Goal: Find contact information: Find contact information

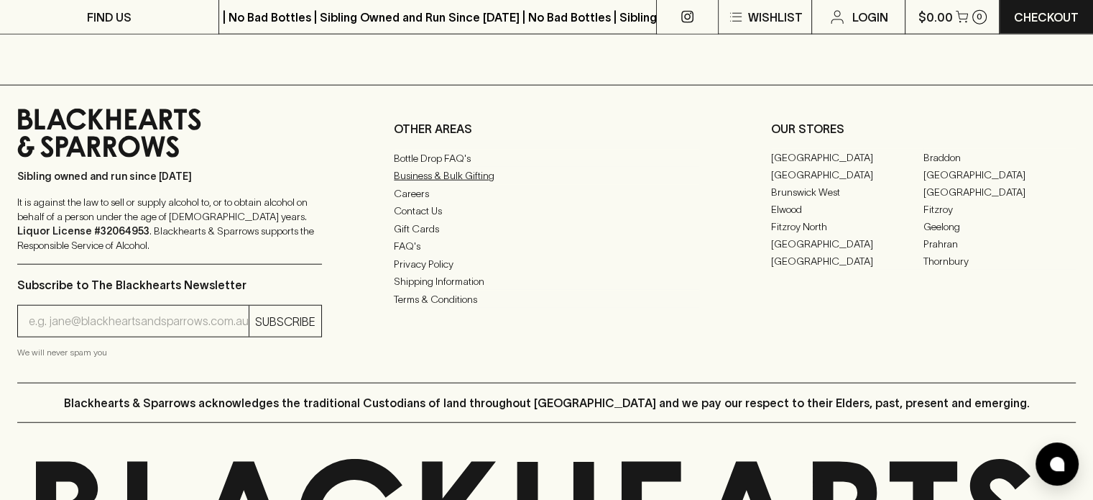
scroll to position [3446, 0]
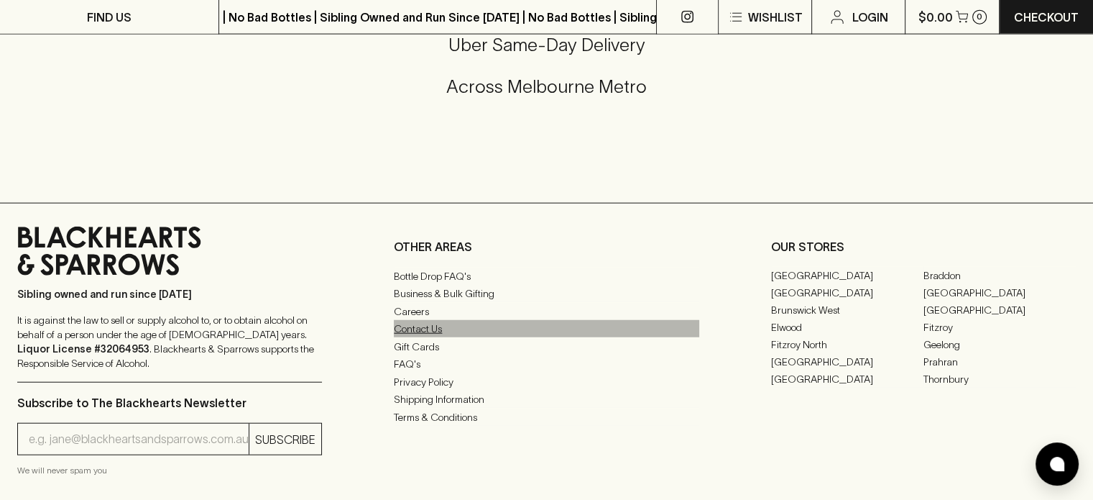
click at [428, 337] on link "Contact Us" at bounding box center [546, 328] width 305 height 17
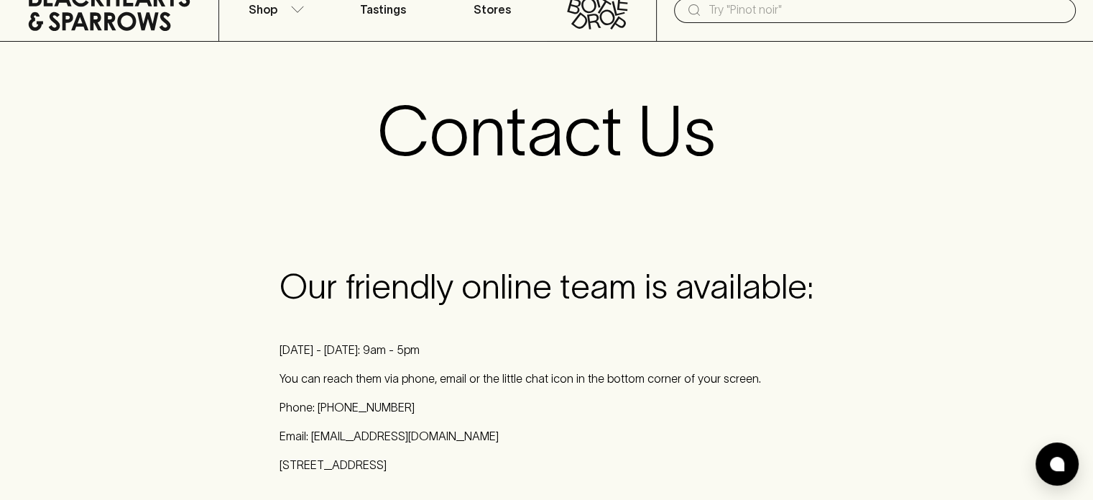
scroll to position [72, 0]
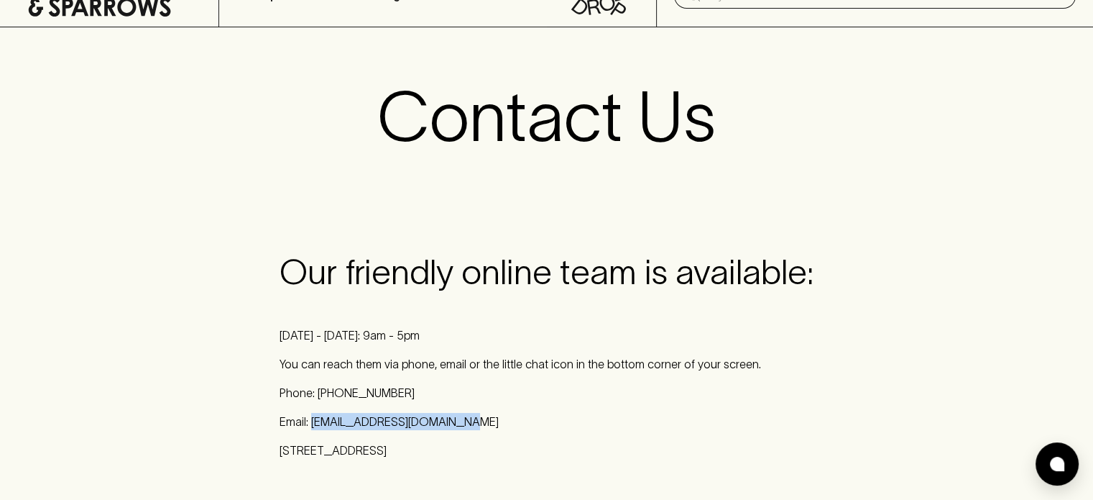
drag, startPoint x: 449, startPoint y: 417, endPoint x: 311, endPoint y: 425, distance: 138.3
click at [311, 425] on p "Email: [EMAIL_ADDRESS][DOMAIN_NAME]" at bounding box center [547, 421] width 534 height 17
copy p "[EMAIL_ADDRESS][DOMAIN_NAME]"
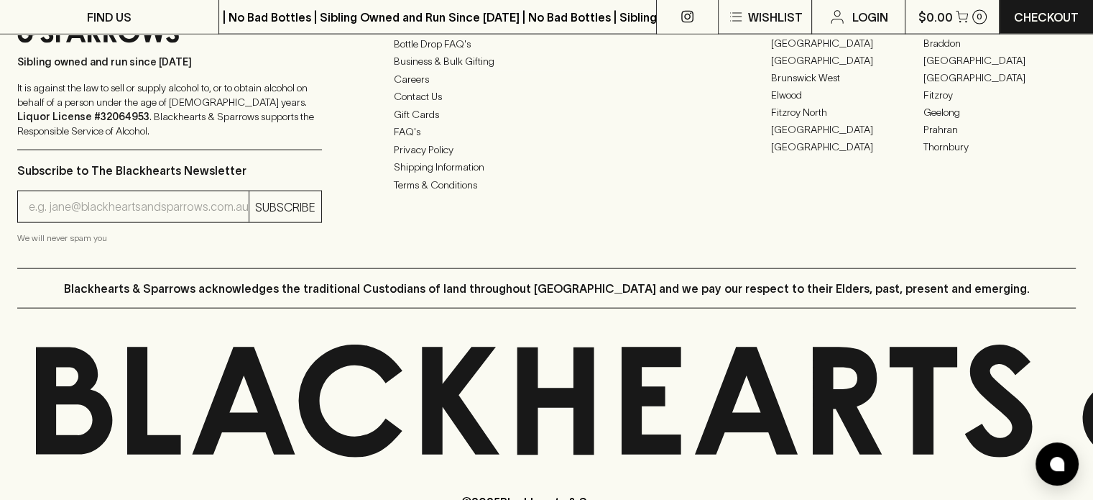
scroll to position [3204, 0]
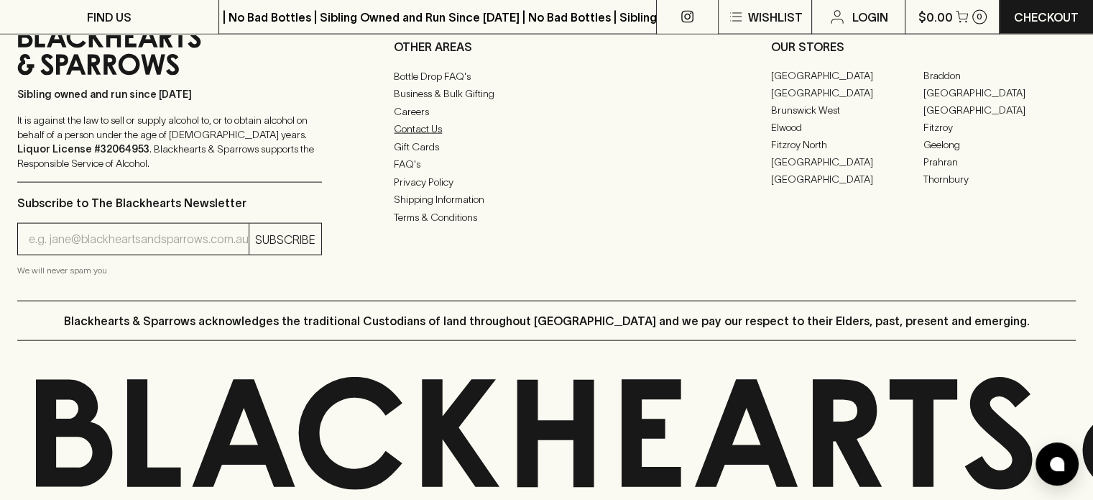
click at [426, 137] on link "Contact Us" at bounding box center [546, 128] width 305 height 17
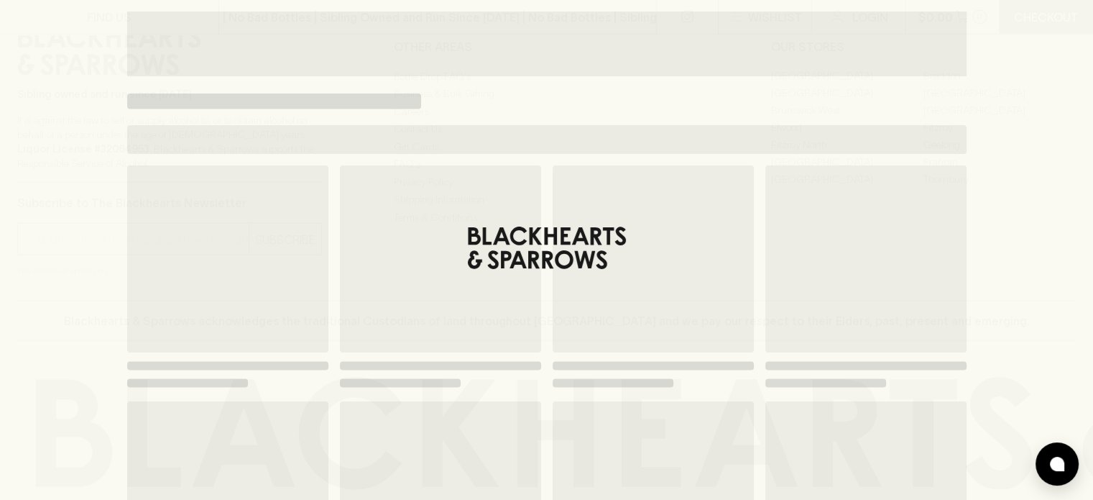
click at [1045, 86] on div "Loading" at bounding box center [546, 250] width 1093 height 500
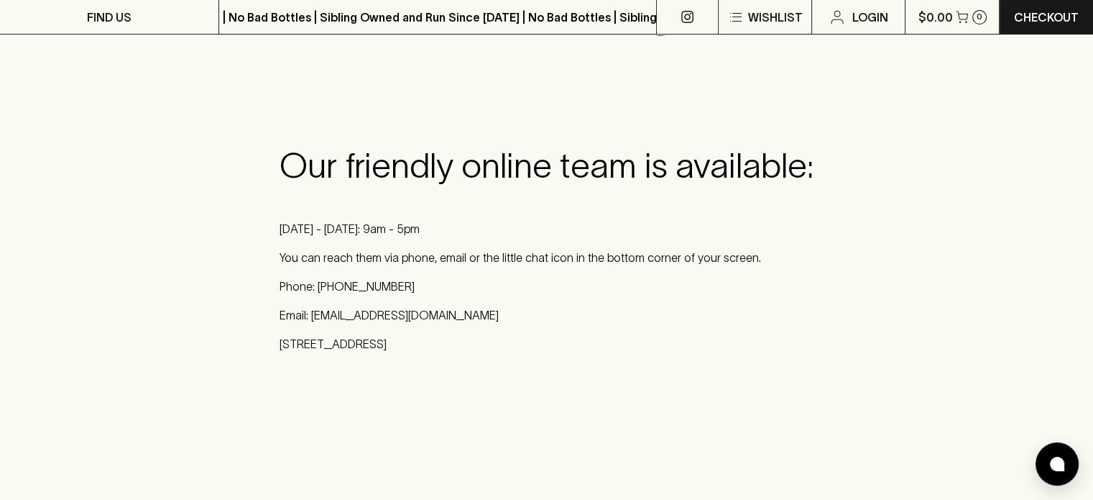
scroll to position [182, 0]
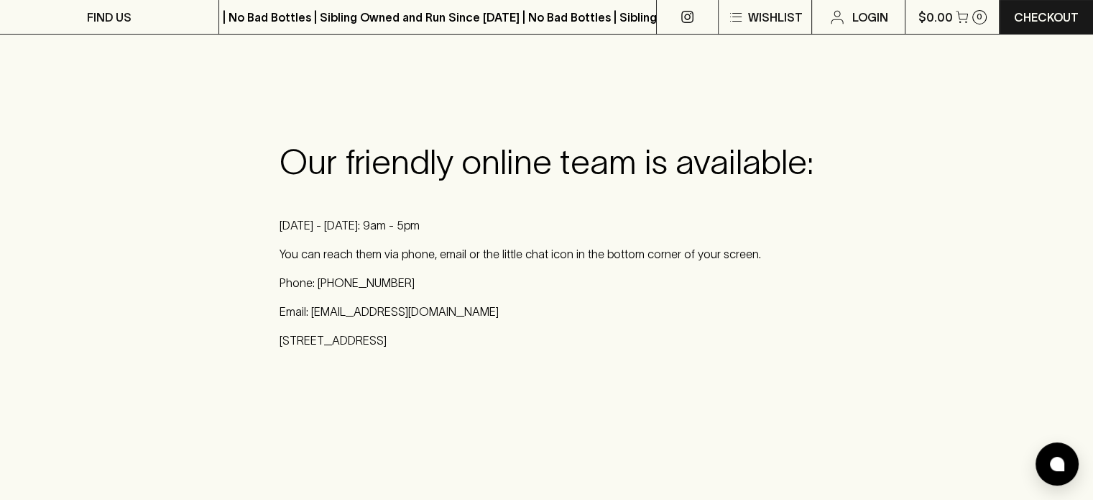
drag, startPoint x: 462, startPoint y: 321, endPoint x: 379, endPoint y: 306, distance: 84.7
click at [375, 306] on div "Our friendly online team is available: [DATE] - [DATE]: 9am - 5pm You can reach…" at bounding box center [547, 245] width 534 height 207
click at [472, 310] on p "Email: [EMAIL_ADDRESS][DOMAIN_NAME]" at bounding box center [547, 311] width 534 height 17
drag, startPoint x: 456, startPoint y: 301, endPoint x: 313, endPoint y: 312, distance: 143.5
click at [313, 312] on p "Email: [EMAIL_ADDRESS][DOMAIN_NAME]" at bounding box center [547, 311] width 534 height 17
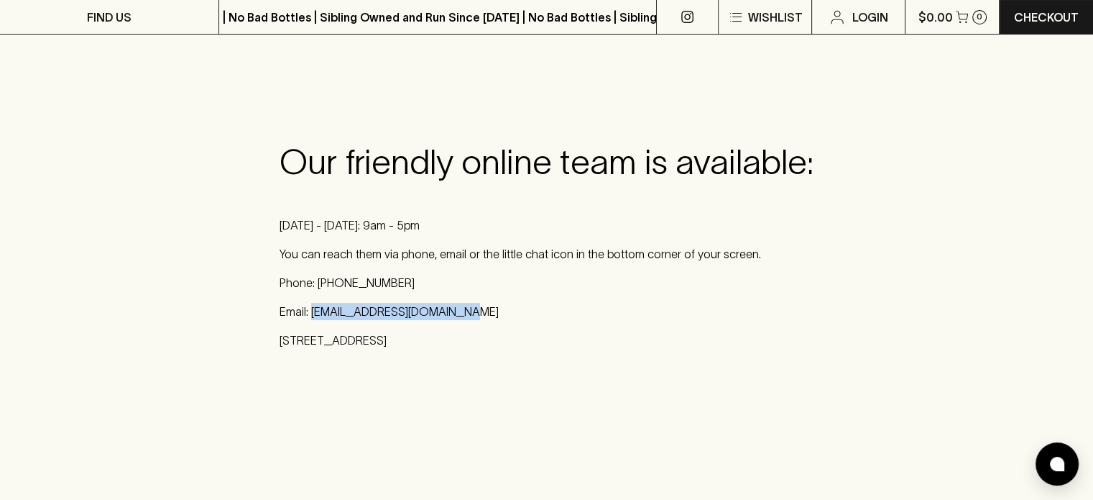
copy p "[EMAIL_ADDRESS][DOMAIN_NAME]"
